Goal: Task Accomplishment & Management: Use online tool/utility

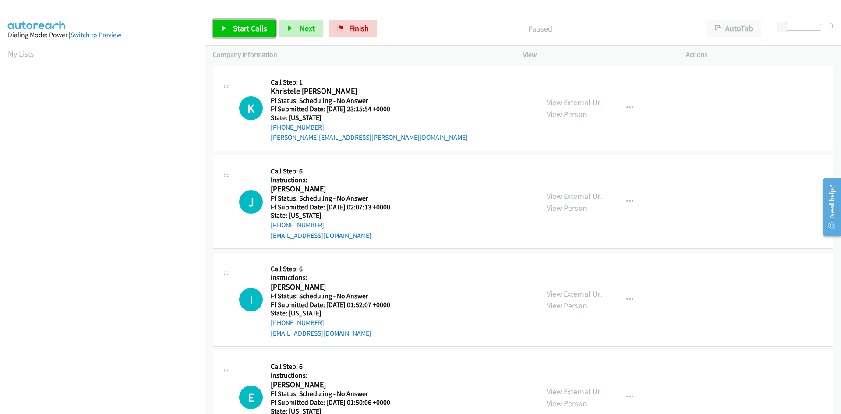
click at [254, 30] on span "Start Calls" at bounding box center [250, 28] width 34 height 10
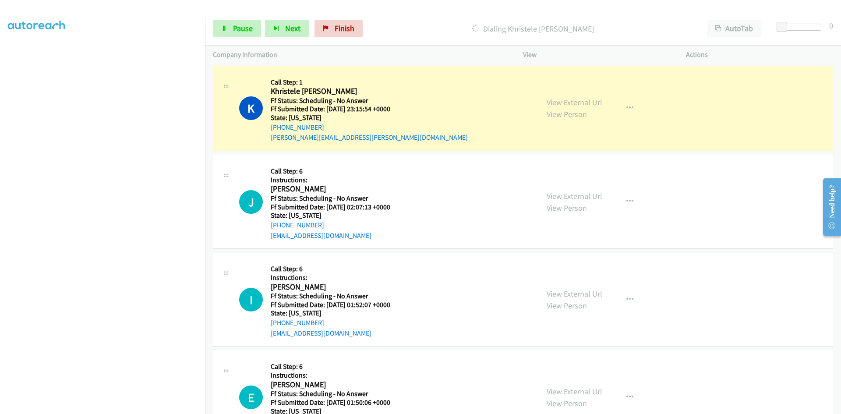
scroll to position [77, 0]
click at [550, 99] on link "View External Url" at bounding box center [574, 102] width 56 height 10
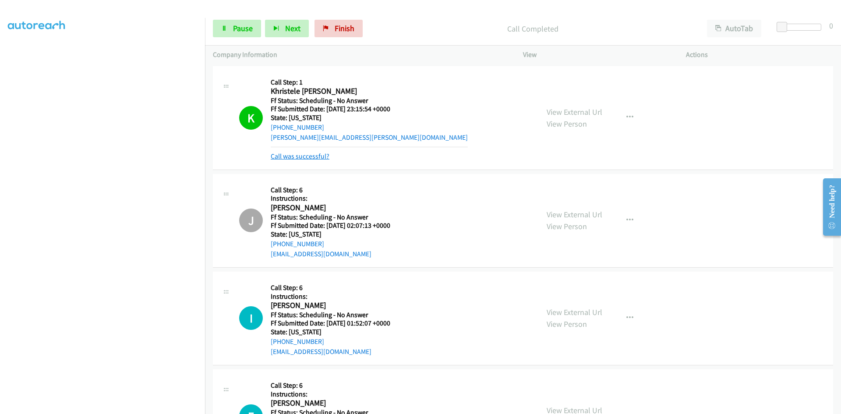
click at [316, 159] on link "Call was successful?" at bounding box center [300, 156] width 59 height 8
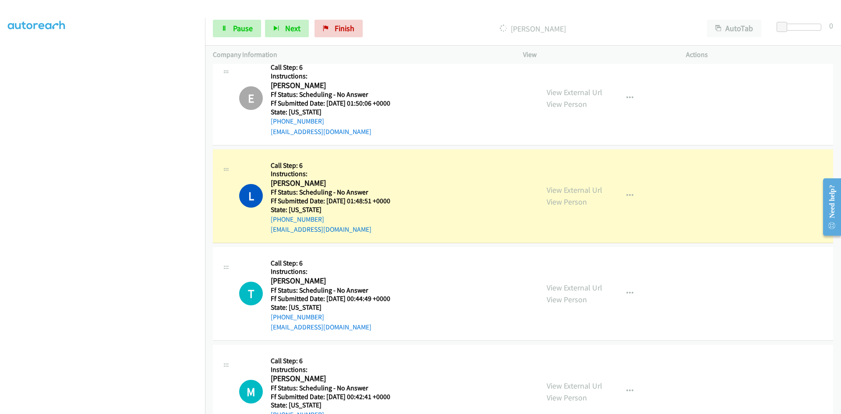
scroll to position [350, 0]
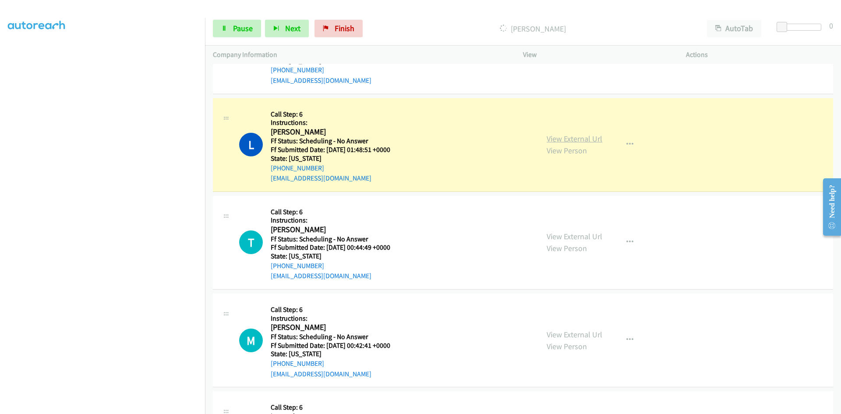
click at [586, 139] on link "View External Url" at bounding box center [574, 139] width 56 height 10
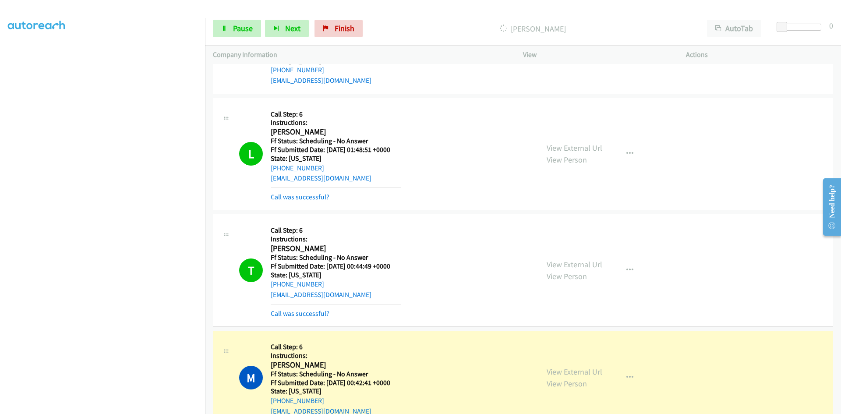
click at [279, 197] on link "Call was successful?" at bounding box center [300, 197] width 59 height 8
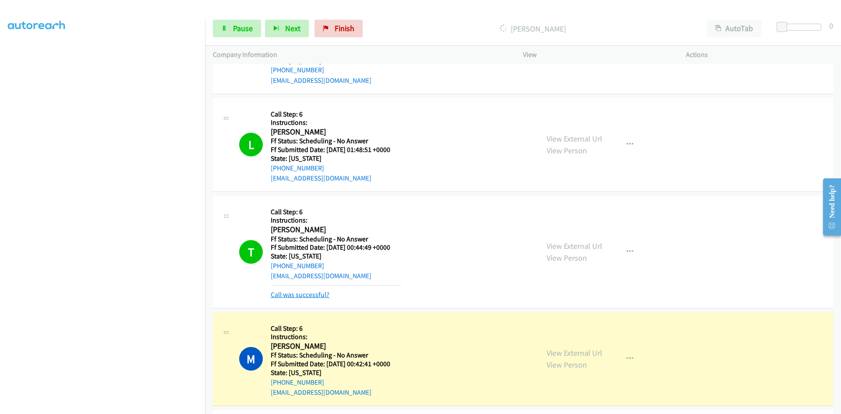
click at [304, 295] on link "Call was successful?" at bounding box center [300, 294] width 59 height 8
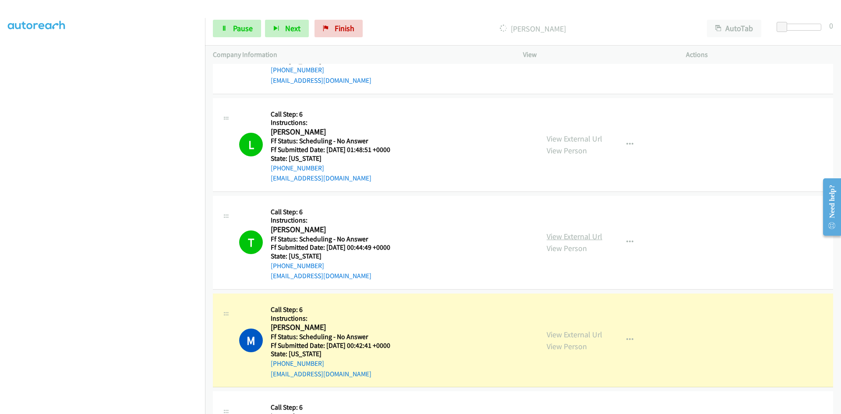
click at [565, 238] on link "View External Url" at bounding box center [574, 236] width 56 height 10
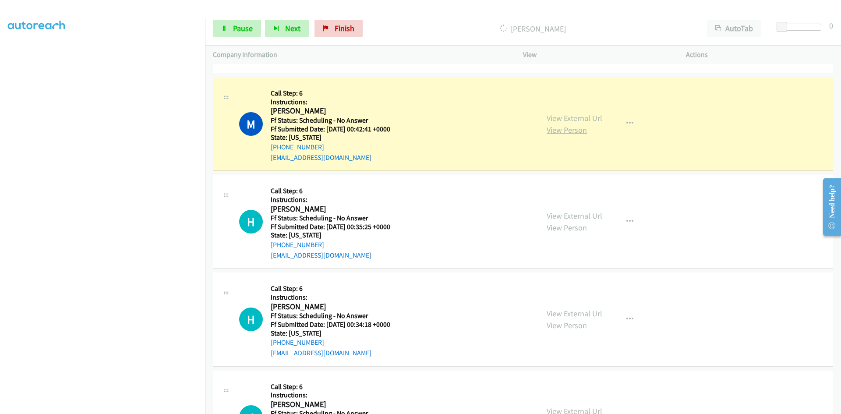
scroll to position [569, 0]
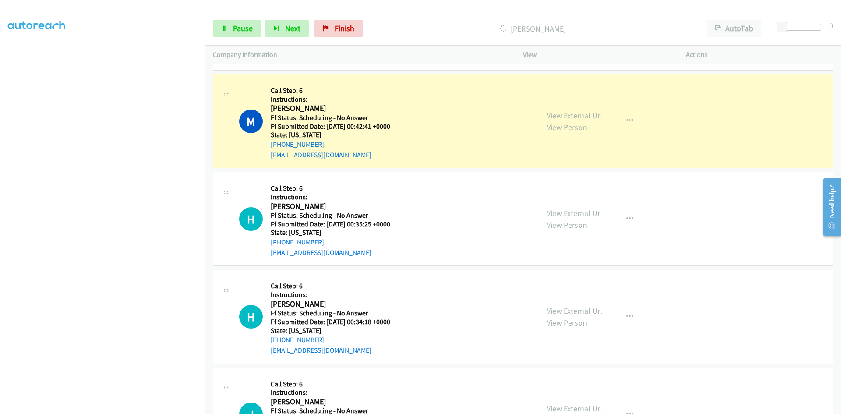
click at [577, 116] on link "View External Url" at bounding box center [574, 115] width 56 height 10
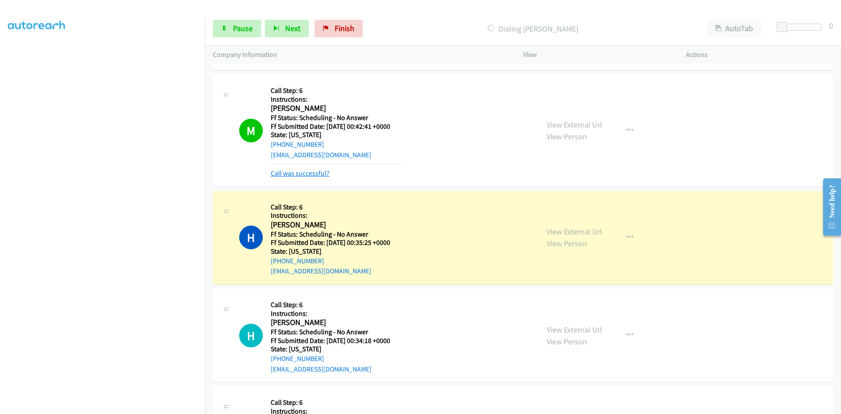
click at [318, 176] on link "Call was successful?" at bounding box center [300, 173] width 59 height 8
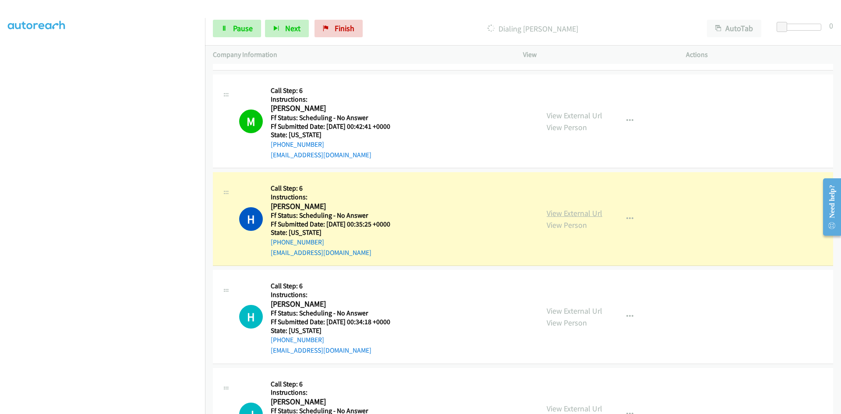
click at [555, 217] on link "View External Url" at bounding box center [574, 213] width 56 height 10
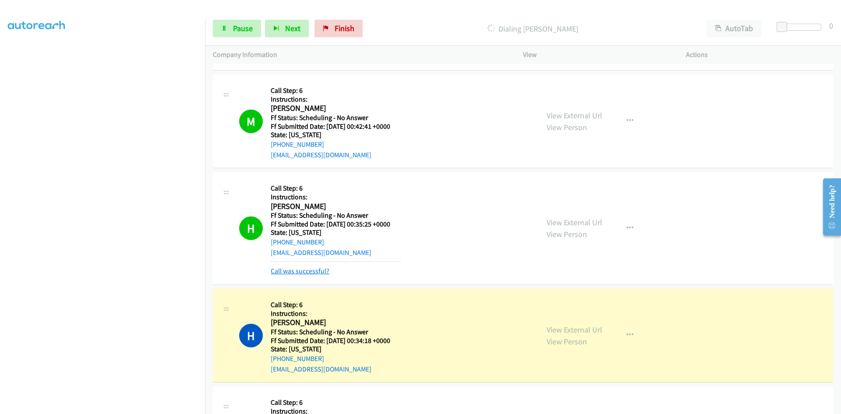
click at [312, 272] on link "Call was successful?" at bounding box center [300, 271] width 59 height 8
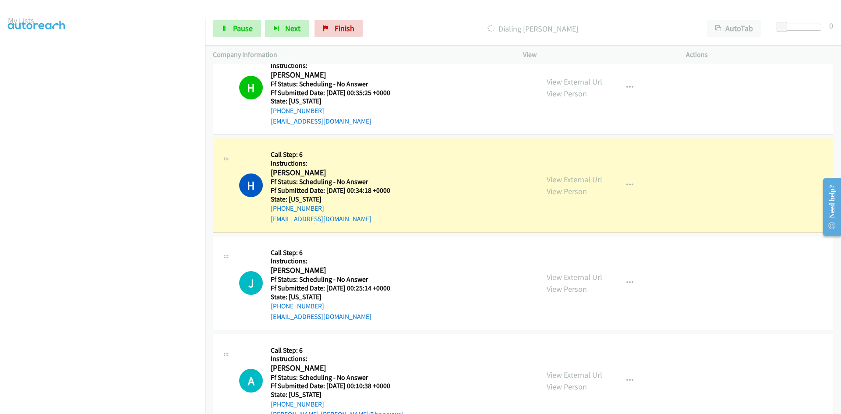
scroll to position [77, 0]
click at [578, 181] on link "View External Url" at bounding box center [574, 179] width 56 height 10
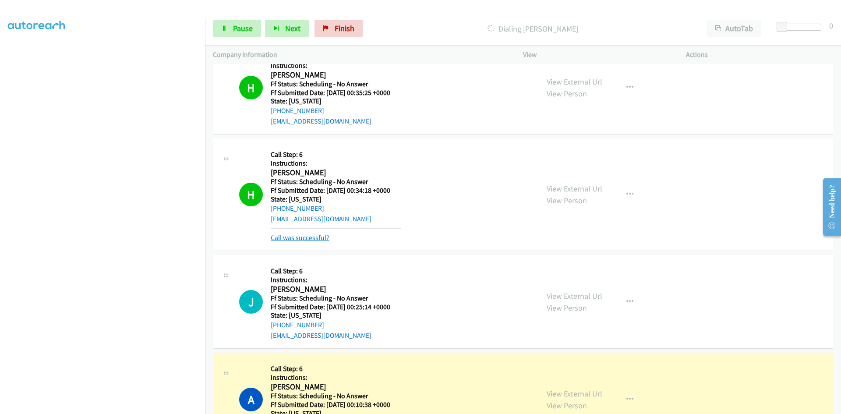
click at [305, 235] on link "Call was successful?" at bounding box center [300, 237] width 59 height 8
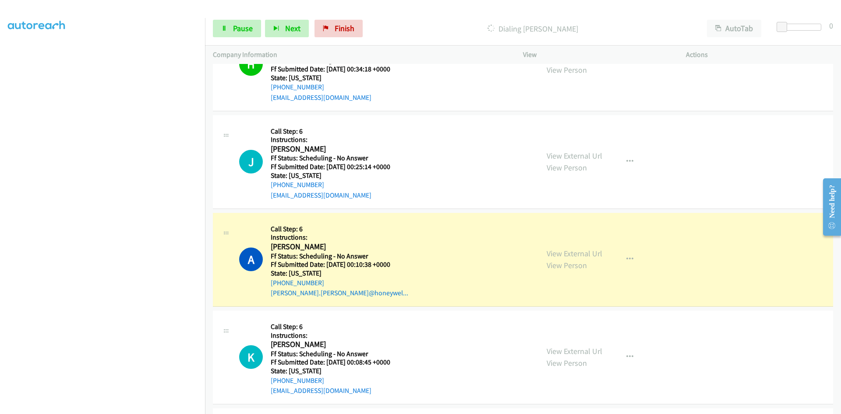
scroll to position [876, 0]
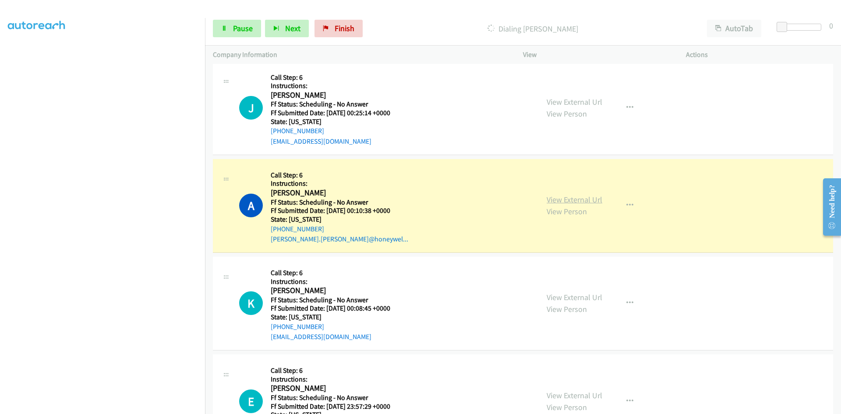
click at [568, 195] on link "View External Url" at bounding box center [574, 199] width 56 height 10
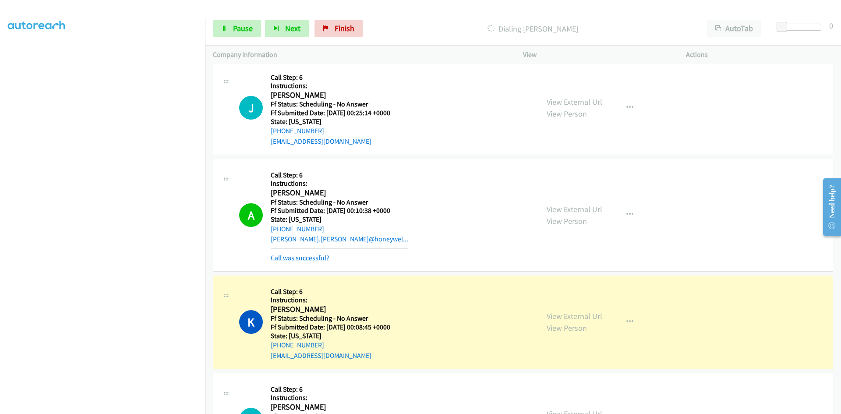
click at [319, 257] on link "Call was successful?" at bounding box center [300, 258] width 59 height 8
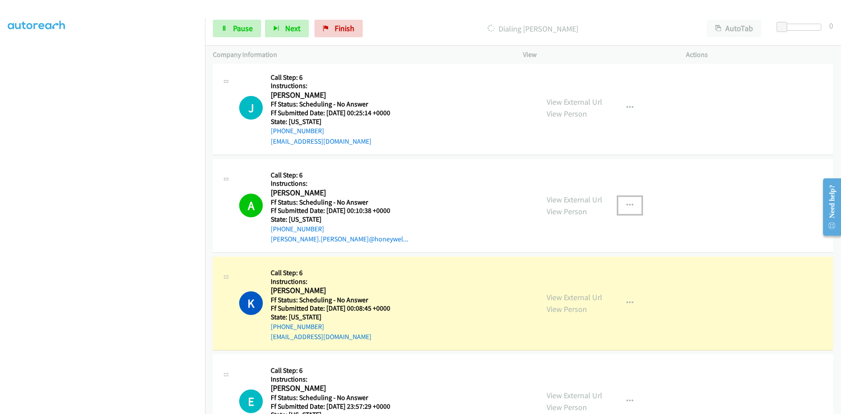
click at [631, 201] on button "button" at bounding box center [630, 206] width 24 height 18
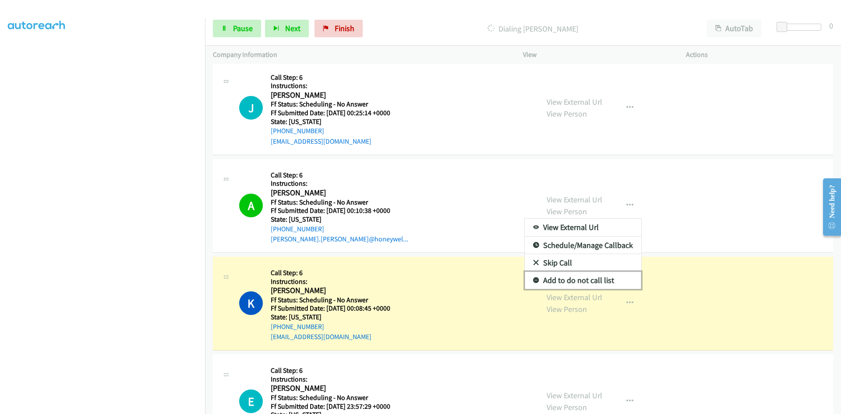
click at [581, 278] on link "Add to do not call list" at bounding box center [583, 280] width 116 height 18
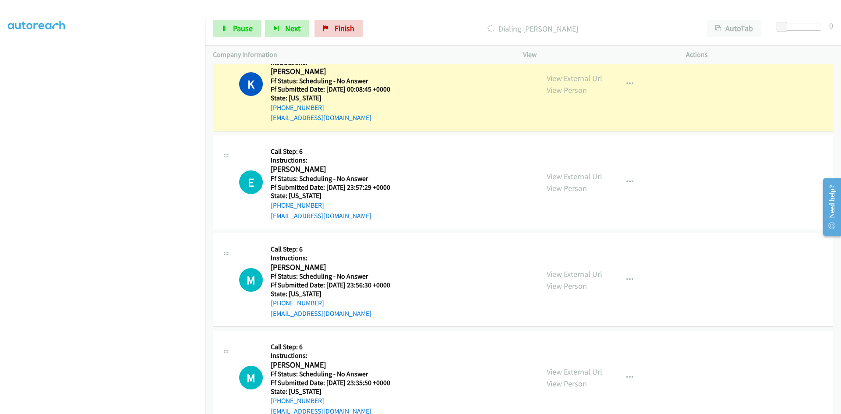
scroll to position [1051, 0]
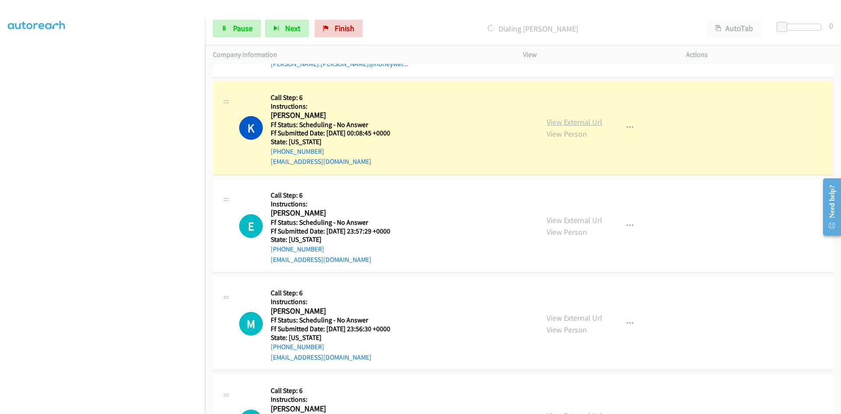
click at [590, 124] on link "View External Url" at bounding box center [574, 122] width 56 height 10
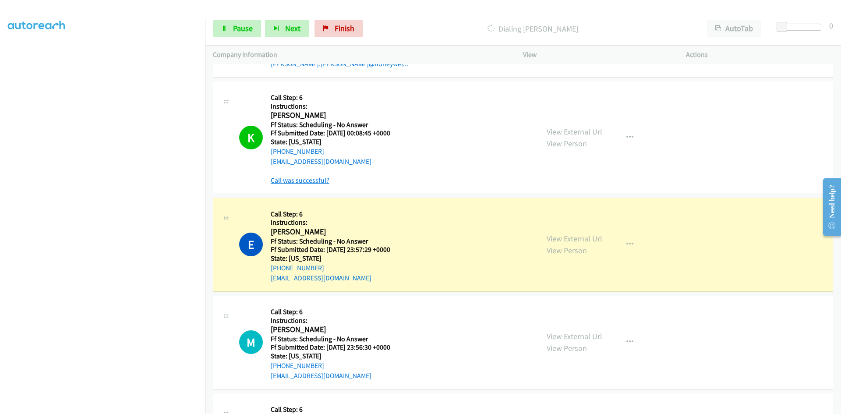
click at [305, 180] on link "Call was successful?" at bounding box center [300, 180] width 59 height 8
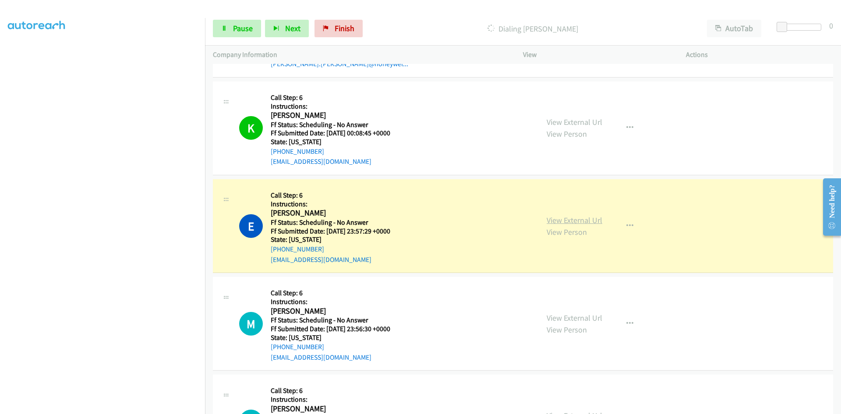
click at [562, 222] on link "View External Url" at bounding box center [574, 220] width 56 height 10
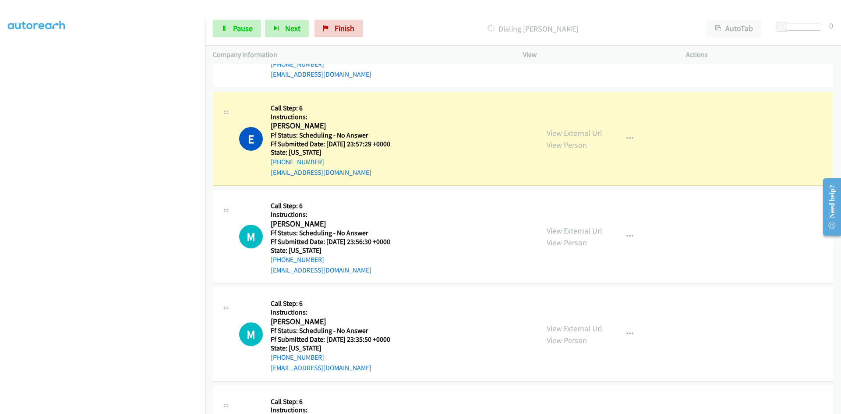
scroll to position [1138, 0]
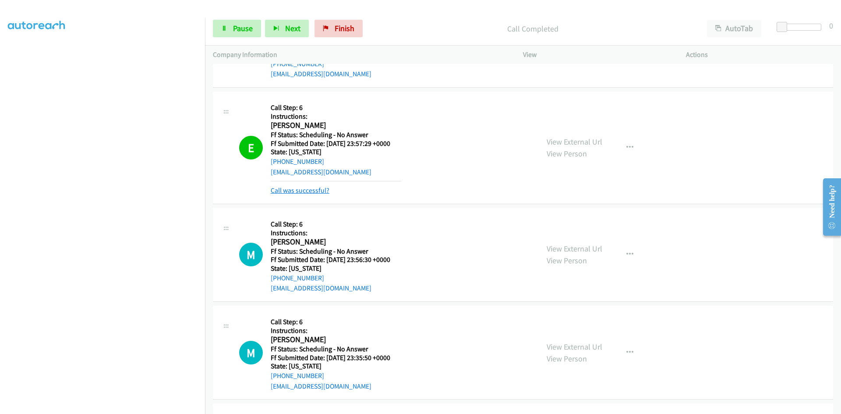
click at [297, 188] on link "Call was successful?" at bounding box center [300, 190] width 59 height 8
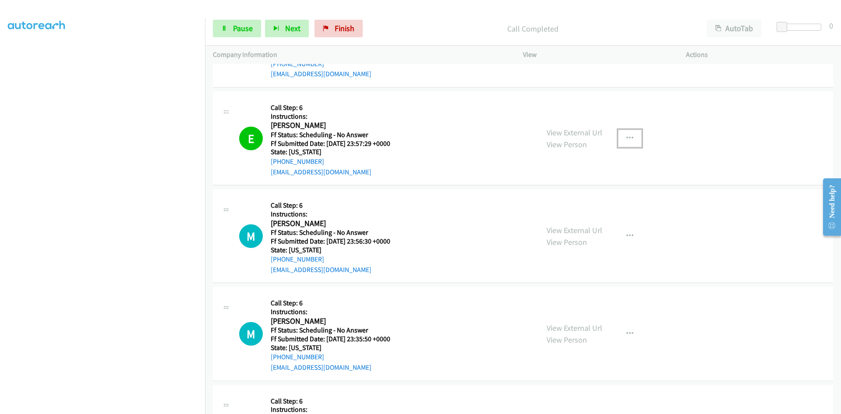
click at [627, 135] on icon "button" at bounding box center [629, 138] width 7 height 7
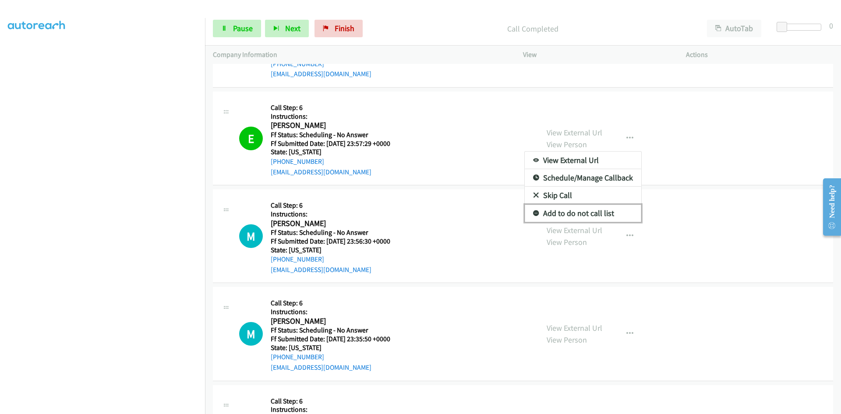
click at [567, 214] on link "Add to do not call list" at bounding box center [583, 213] width 116 height 18
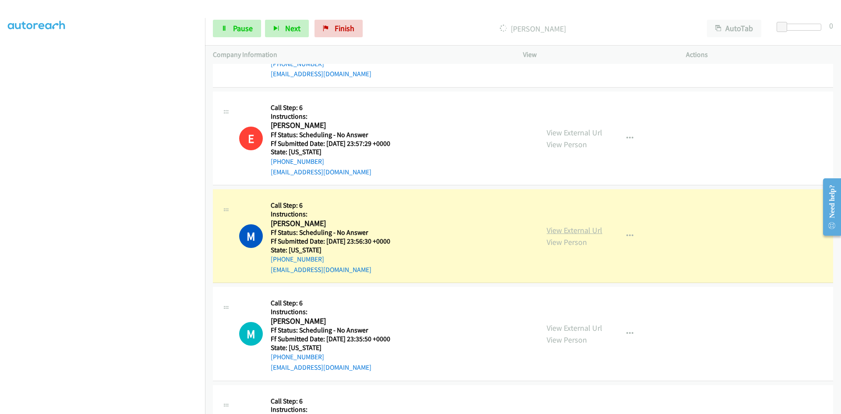
click at [562, 232] on link "View External Url" at bounding box center [574, 230] width 56 height 10
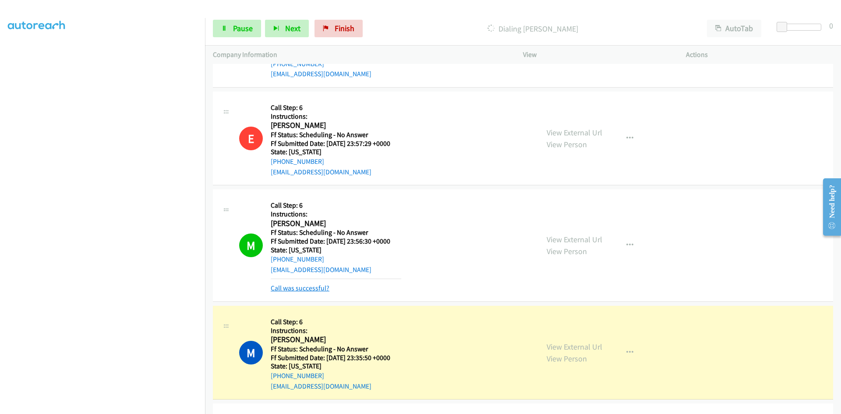
click at [311, 285] on link "Call was successful?" at bounding box center [300, 288] width 59 height 8
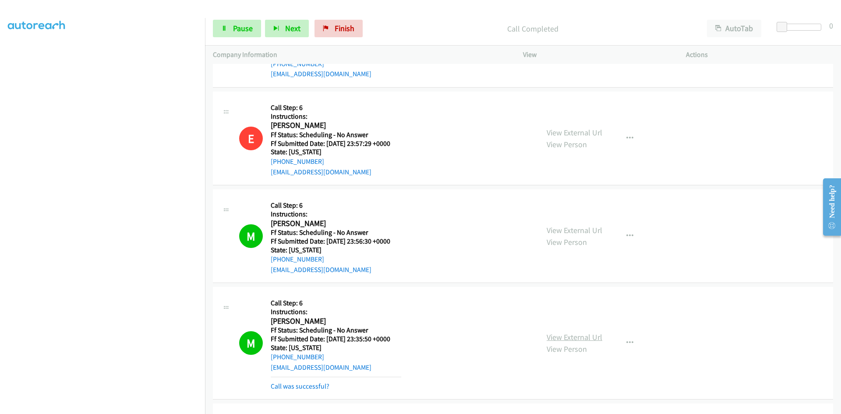
click at [580, 329] on div "View External Url View Person View External Url Email Schedule/Manage Callback …" at bounding box center [624, 343] width 171 height 96
click at [581, 335] on link "View External Url" at bounding box center [574, 337] width 56 height 10
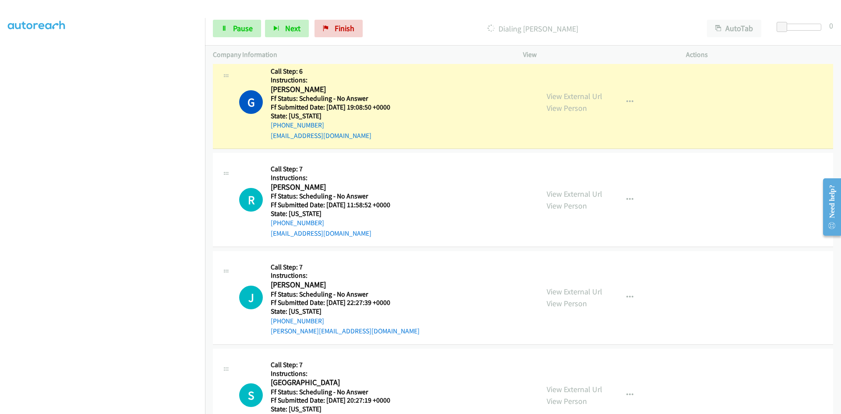
scroll to position [1489, 0]
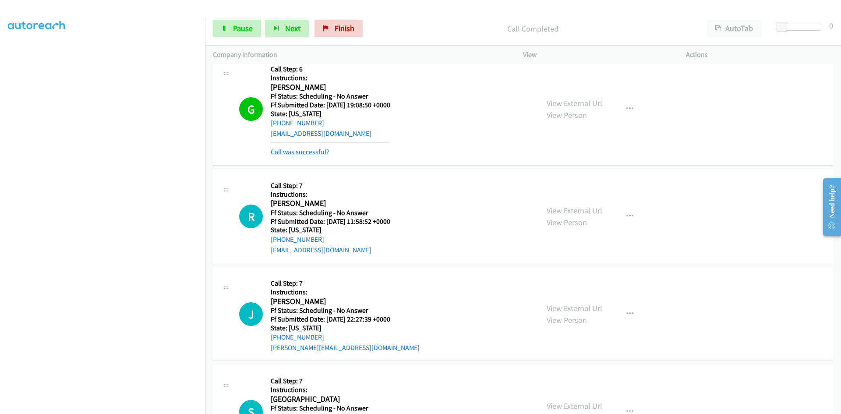
click at [325, 150] on link "Call was successful?" at bounding box center [300, 152] width 59 height 8
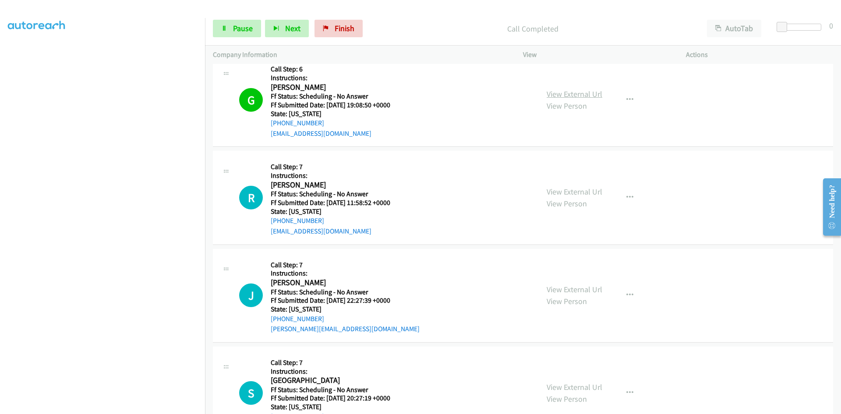
click at [592, 94] on link "View External Url" at bounding box center [574, 94] width 56 height 10
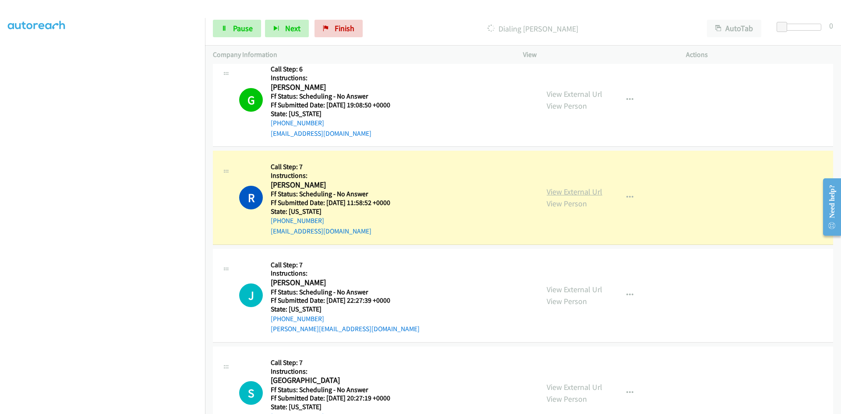
click at [571, 193] on link "View External Url" at bounding box center [574, 192] width 56 height 10
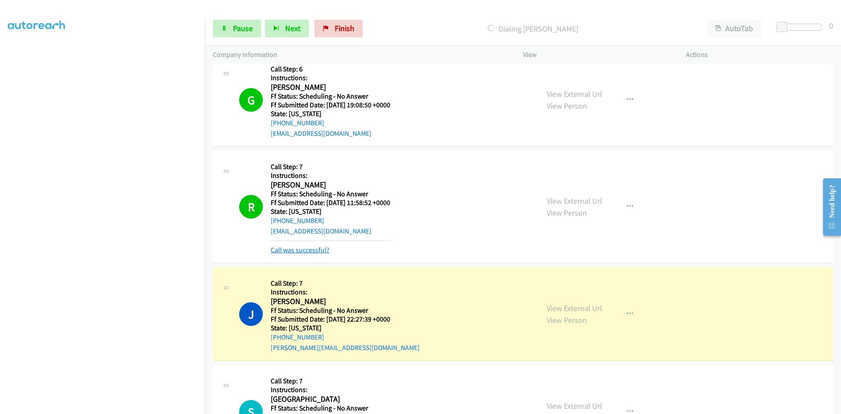
click at [312, 250] on link "Call was successful?" at bounding box center [300, 250] width 59 height 8
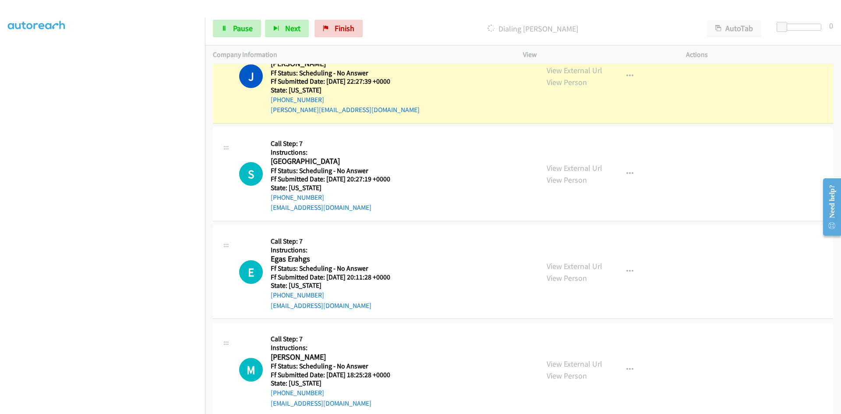
scroll to position [1664, 0]
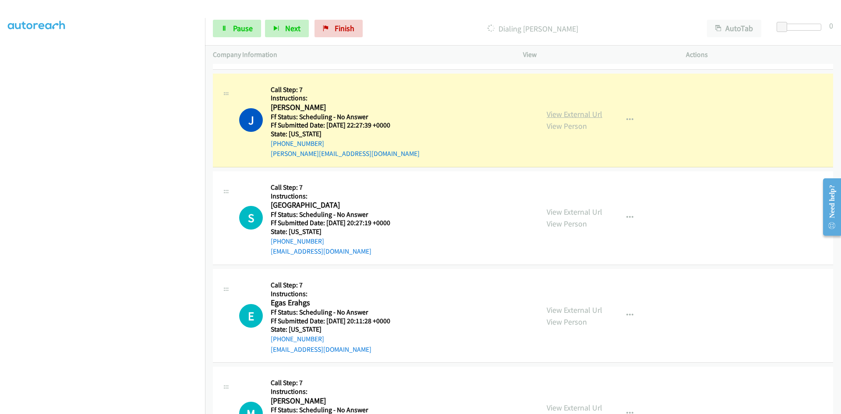
click at [568, 115] on link "View External Url" at bounding box center [574, 114] width 56 height 10
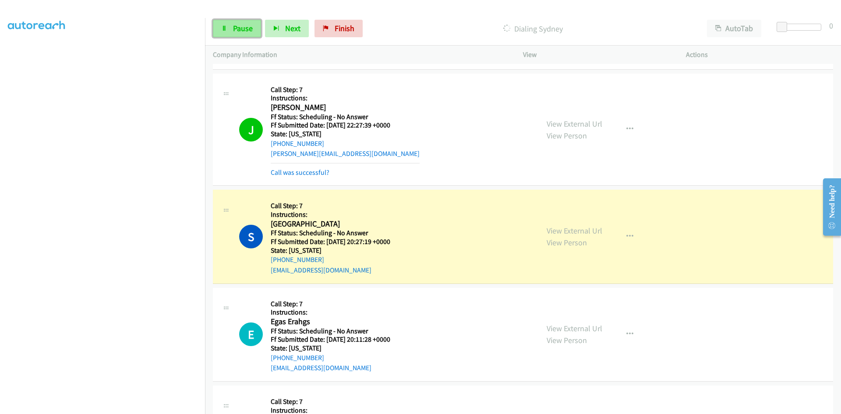
click at [241, 31] on span "Pause" at bounding box center [243, 28] width 20 height 10
click at [308, 170] on link "Call was successful?" at bounding box center [300, 172] width 59 height 8
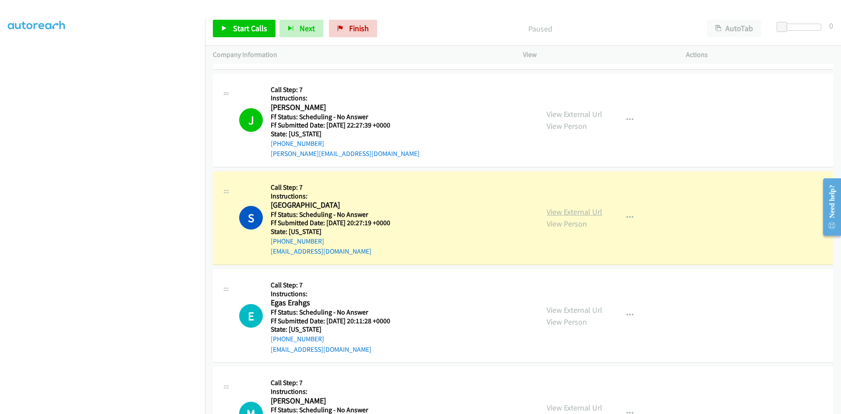
click at [575, 211] on link "View External Url" at bounding box center [574, 212] width 56 height 10
click at [346, 28] on link "Finish" at bounding box center [353, 29] width 48 height 18
